Goal: Check status

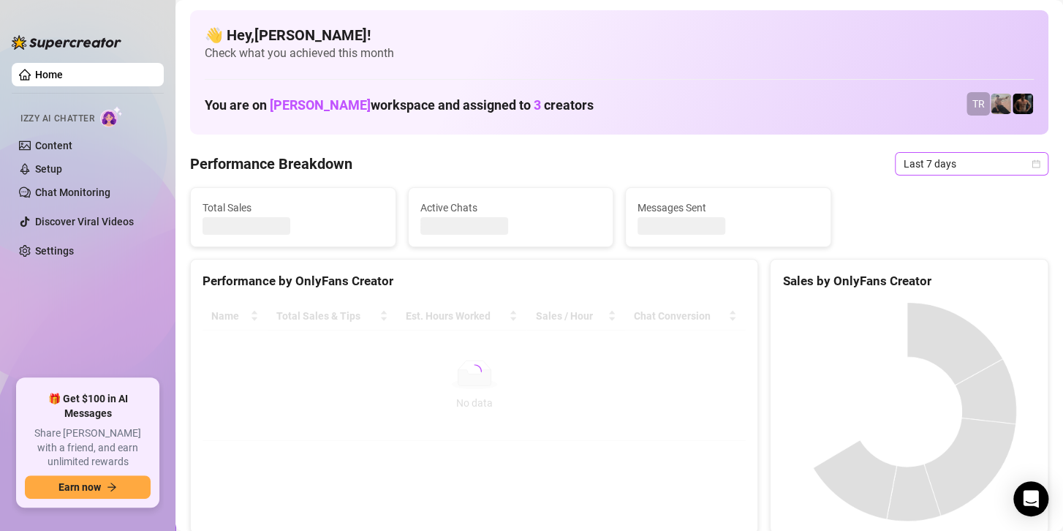
click at [953, 161] on span "Last 7 days" at bounding box center [972, 164] width 136 height 22
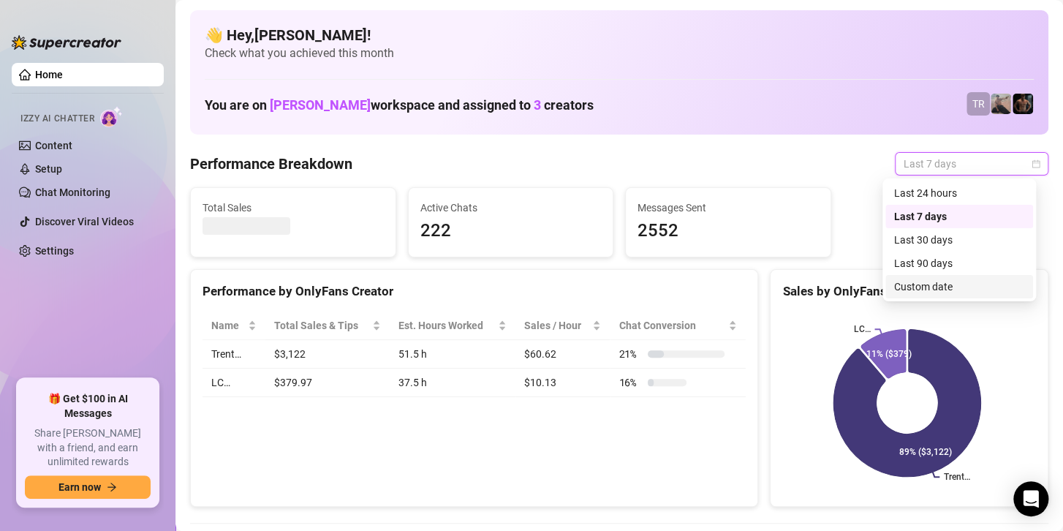
click at [927, 290] on div "Custom date" at bounding box center [960, 287] width 130 height 16
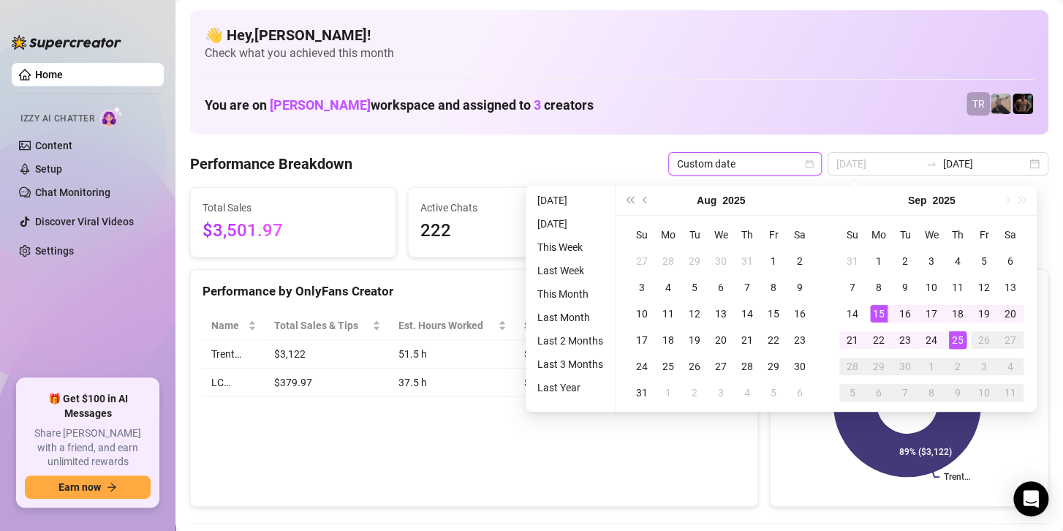
type input "[DATE]"
click at [960, 336] on div "25" at bounding box center [958, 340] width 18 height 18
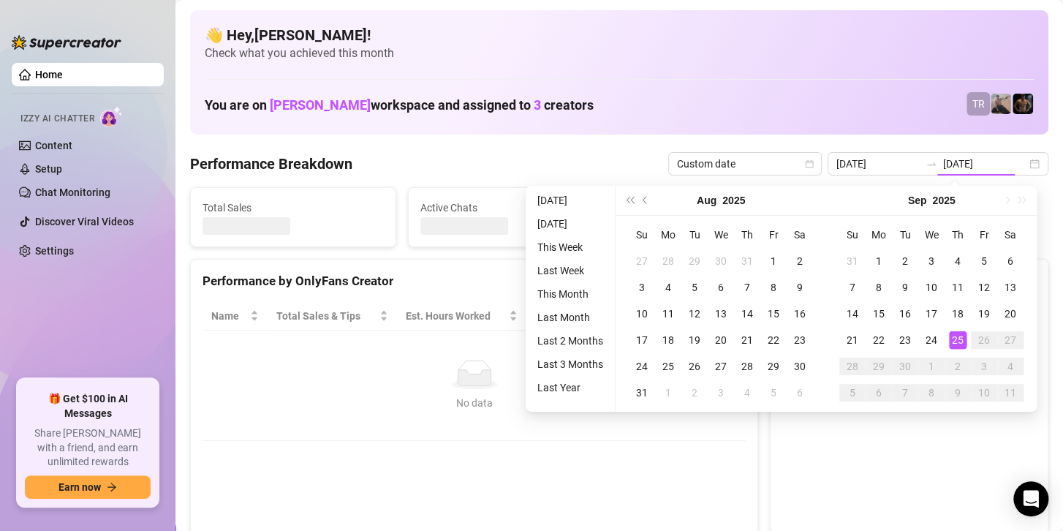
type input "[DATE]"
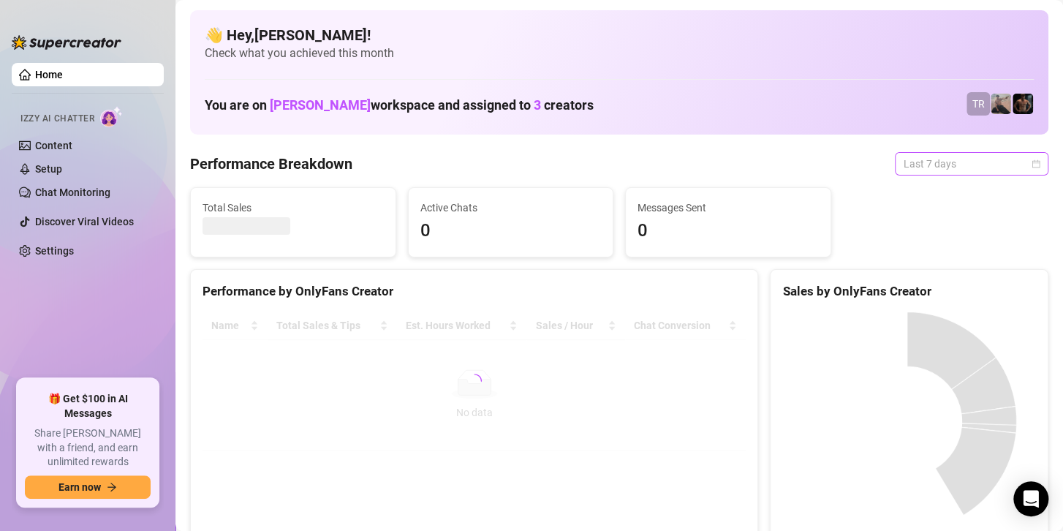
click at [954, 166] on span "Last 7 days" at bounding box center [972, 164] width 136 height 22
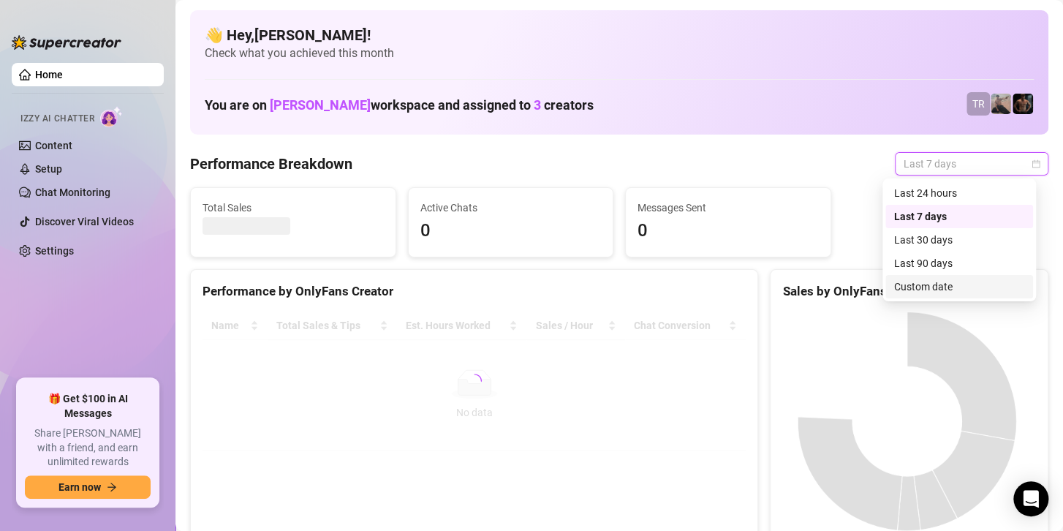
click at [903, 292] on div "Custom date" at bounding box center [960, 287] width 130 height 16
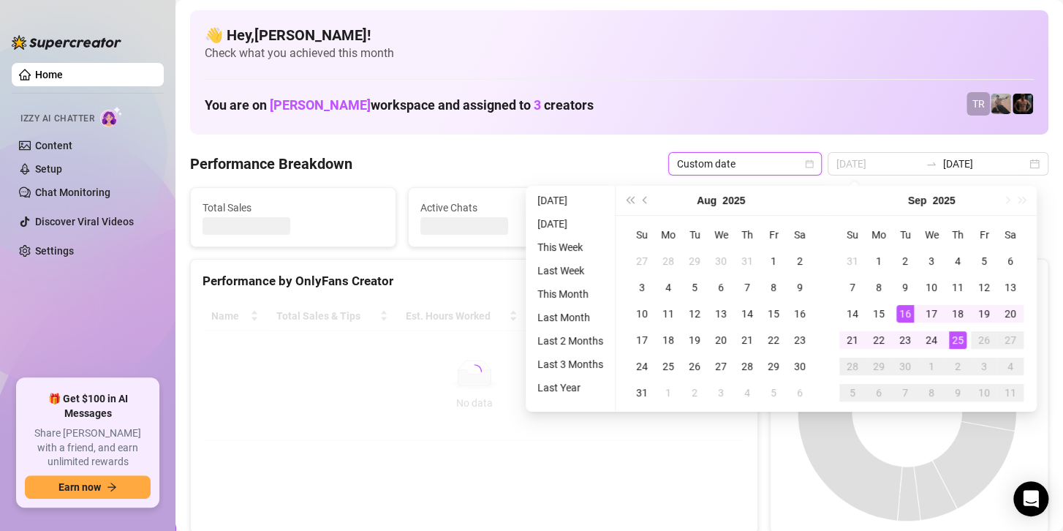
click at [957, 339] on div "25" at bounding box center [958, 340] width 18 height 18
type input "[DATE]"
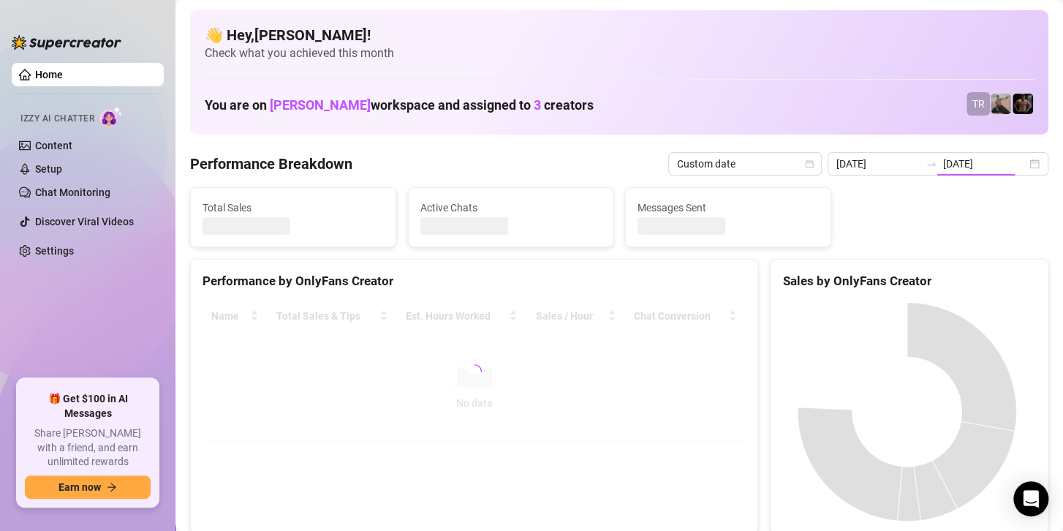
type input "[DATE]"
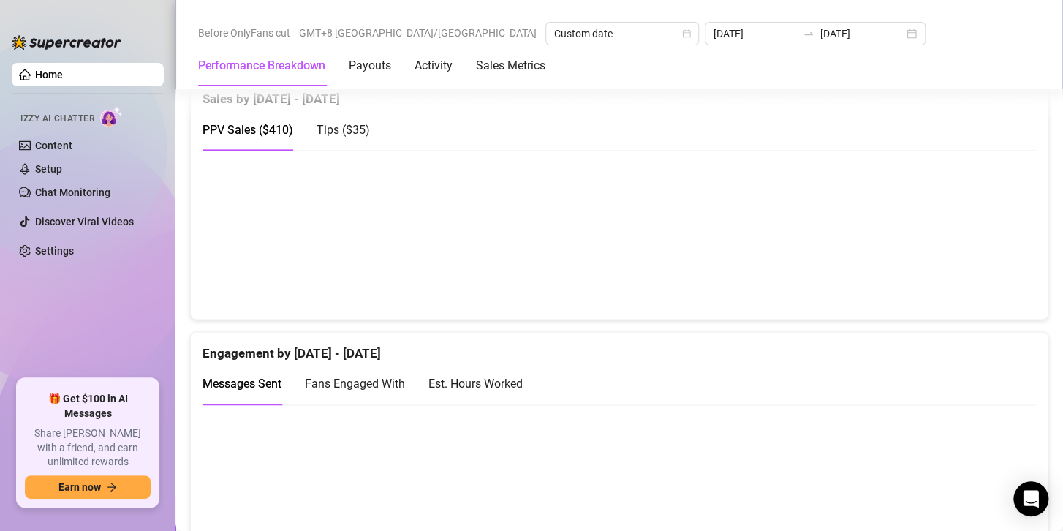
scroll to position [1170, 0]
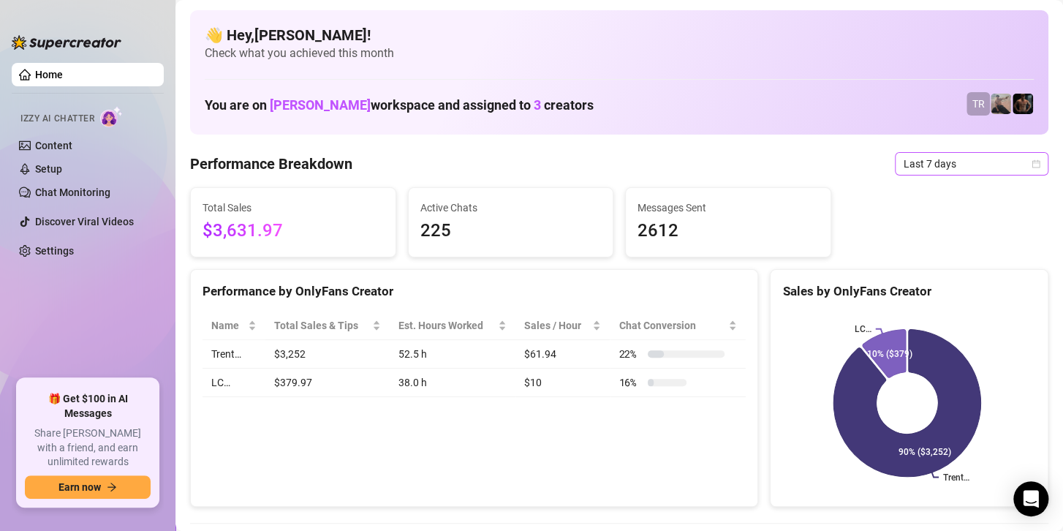
click at [953, 164] on span "Last 7 days" at bounding box center [972, 164] width 136 height 22
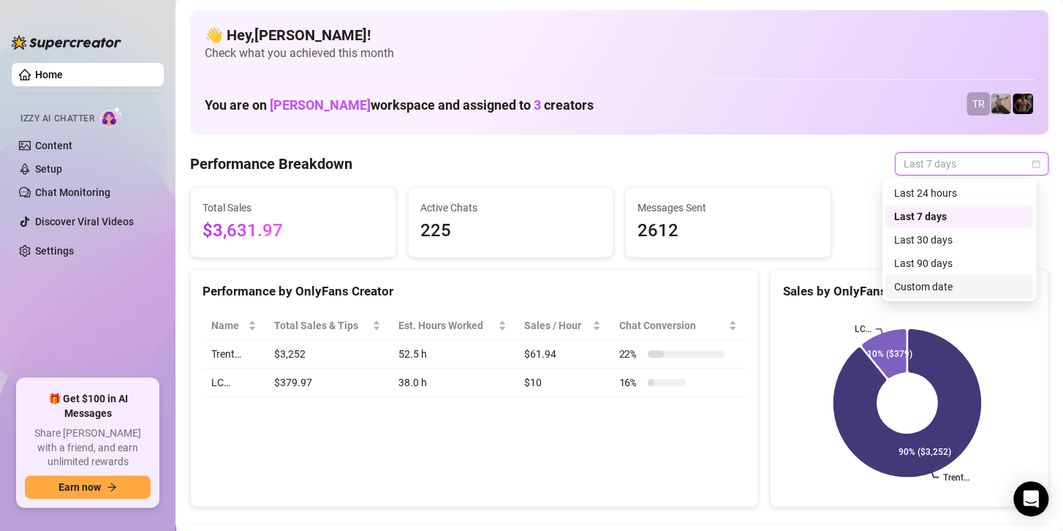
click at [926, 290] on div "Custom date" at bounding box center [960, 287] width 130 height 16
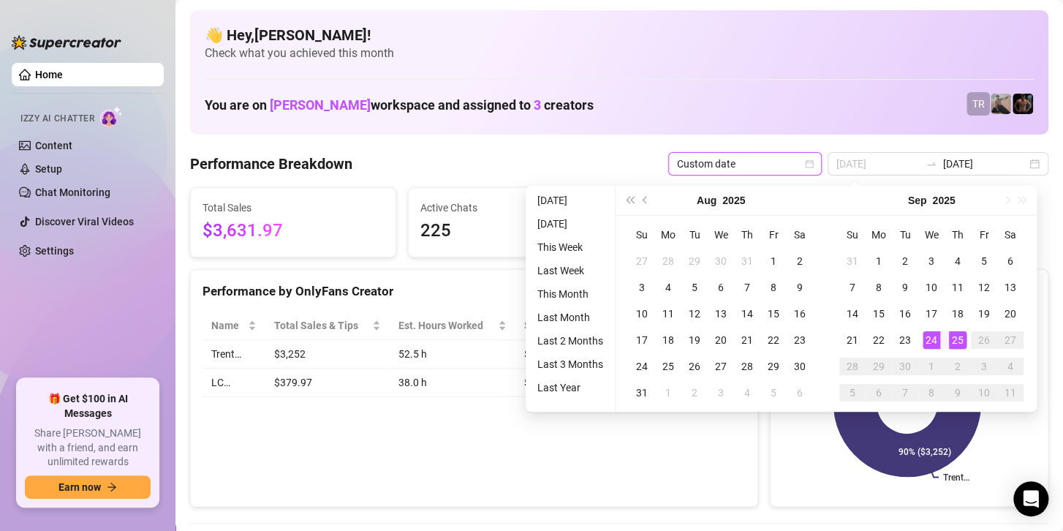
type input "[DATE]"
click at [954, 339] on div "25" at bounding box center [958, 340] width 18 height 18
type input "[DATE]"
